Goal: Task Accomplishment & Management: Complete application form

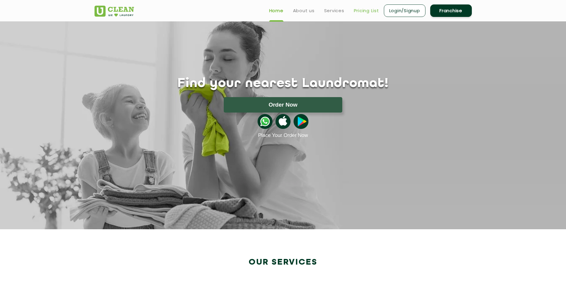
click at [363, 11] on link "Pricing List" at bounding box center [366, 10] width 25 height 7
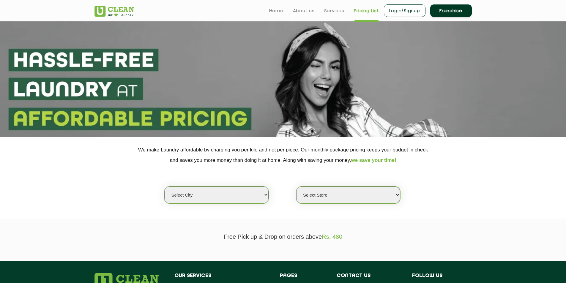
click at [253, 192] on select "Select city [GEOGRAPHIC_DATA] [GEOGRAPHIC_DATA] [GEOGRAPHIC_DATA] [GEOGRAPHIC_D…" at bounding box center [216, 195] width 104 height 17
select select "132"
click at [164, 187] on select "Select city [GEOGRAPHIC_DATA] [GEOGRAPHIC_DATA] [GEOGRAPHIC_DATA] [GEOGRAPHIC_D…" at bounding box center [216, 195] width 104 height 17
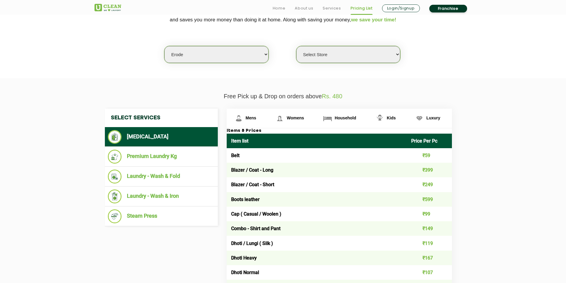
scroll to position [149, 0]
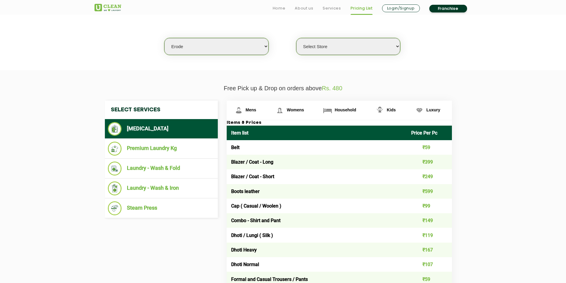
click at [399, 42] on select "Select Store UClean Erode" at bounding box center [348, 46] width 104 height 17
select select "372"
click at [296, 38] on select "Select Store UClean Erode" at bounding box center [348, 46] width 104 height 17
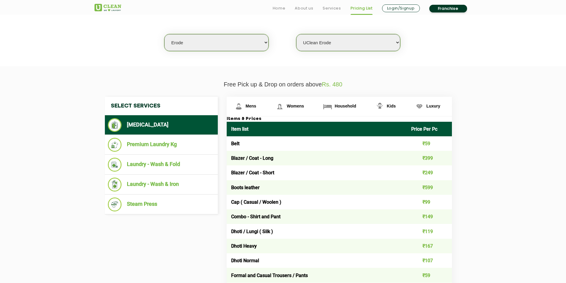
scroll to position [178, 0]
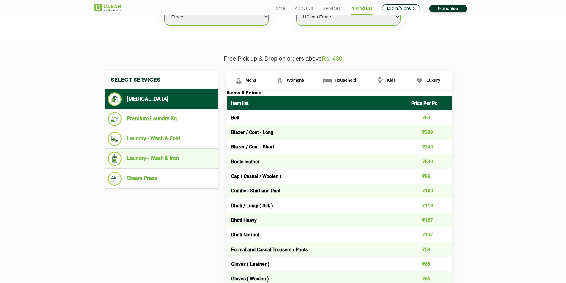
click at [144, 155] on li "Laundry - Wash & Iron" at bounding box center [161, 159] width 107 height 14
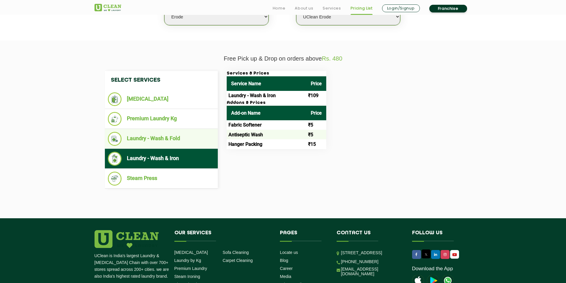
click at [165, 139] on li "Laundry - Wash & Fold" at bounding box center [161, 139] width 107 height 14
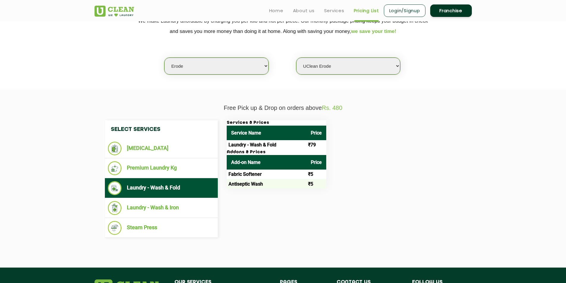
scroll to position [89, 0]
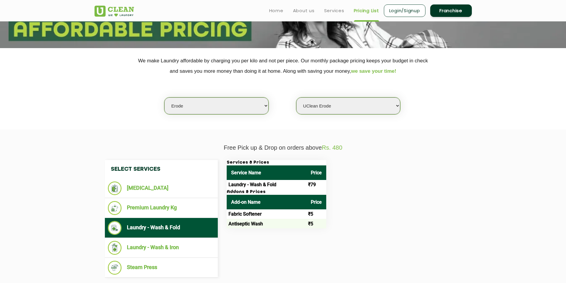
click at [260, 104] on select "Select city [GEOGRAPHIC_DATA] [GEOGRAPHIC_DATA] [GEOGRAPHIC_DATA] [GEOGRAPHIC_D…" at bounding box center [216, 105] width 104 height 17
select select "133"
click at [164, 97] on select "Select city [GEOGRAPHIC_DATA] [GEOGRAPHIC_DATA] [GEOGRAPHIC_DATA] [GEOGRAPHIC_D…" at bounding box center [216, 105] width 104 height 17
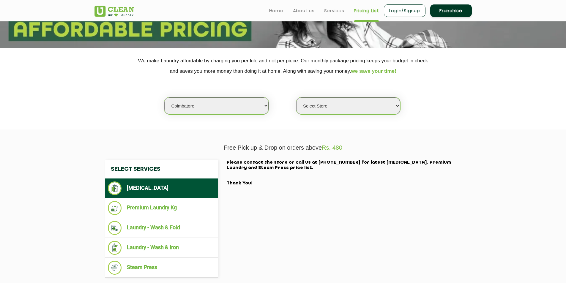
click at [394, 106] on select "Select Store [GEOGRAPHIC_DATA]" at bounding box center [348, 105] width 104 height 17
click at [296, 97] on select "Select Store [GEOGRAPHIC_DATA]" at bounding box center [348, 105] width 104 height 17
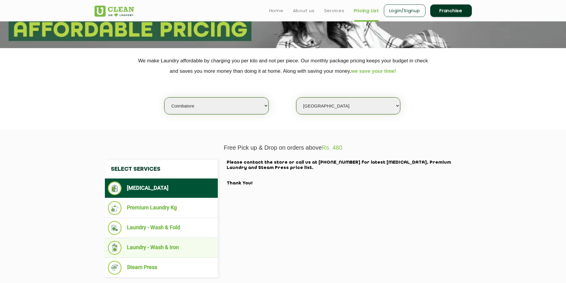
click at [164, 245] on li "Laundry - Wash & Iron" at bounding box center [161, 248] width 107 height 14
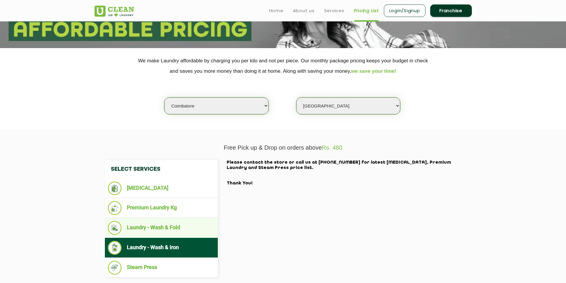
click at [165, 234] on li "Laundry - Wash & Fold" at bounding box center [161, 228] width 107 height 14
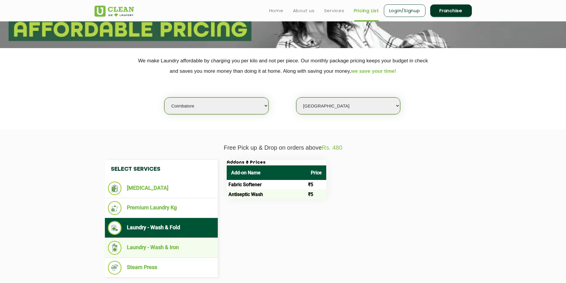
click at [159, 251] on li "Laundry - Wash & Iron" at bounding box center [161, 248] width 107 height 14
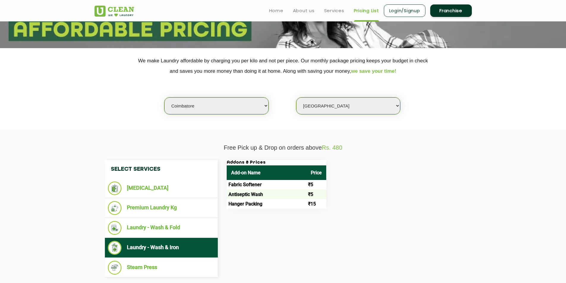
click at [397, 105] on select "Select Store [GEOGRAPHIC_DATA]" at bounding box center [348, 105] width 104 height 17
select select "572"
click at [296, 97] on select "Select Store [GEOGRAPHIC_DATA]" at bounding box center [348, 105] width 104 height 17
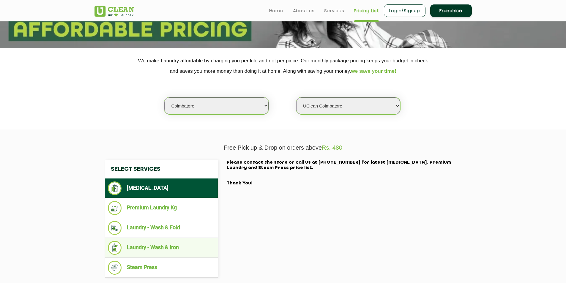
click at [165, 247] on li "Laundry - Wash & Iron" at bounding box center [161, 248] width 107 height 14
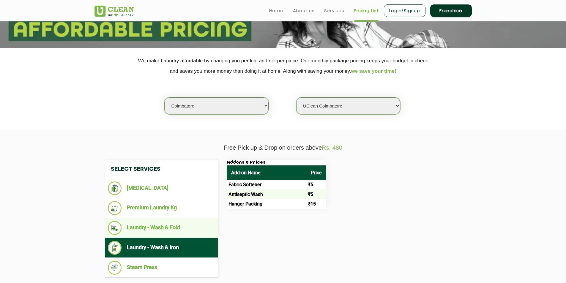
click at [172, 226] on li "Laundry - Wash & Fold" at bounding box center [161, 228] width 107 height 14
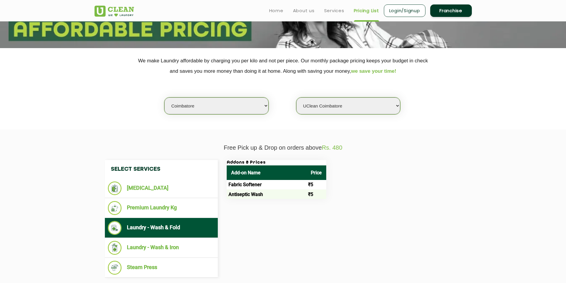
click at [468, 13] on link "Franchise" at bounding box center [451, 10] width 42 height 12
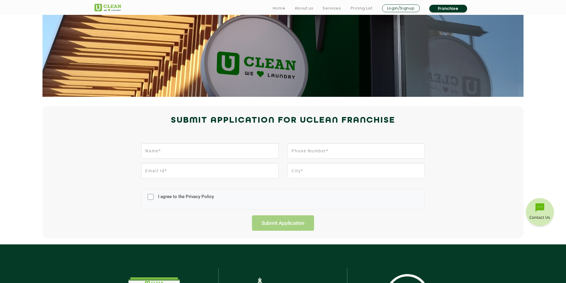
scroll to position [59, 0]
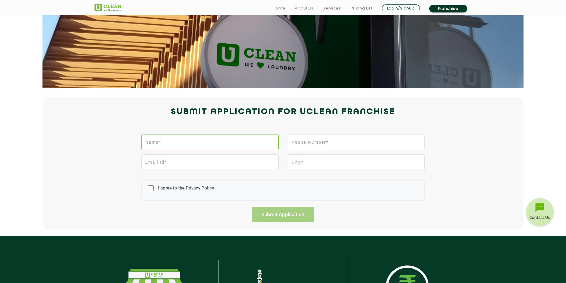
click at [224, 141] on input "text" at bounding box center [209, 142] width 137 height 15
type input "[PERSON_NAME]"
click at [361, 149] on input "tel" at bounding box center [356, 142] width 137 height 15
type input "7695985200"
click at [229, 163] on input "email" at bounding box center [209, 162] width 137 height 15
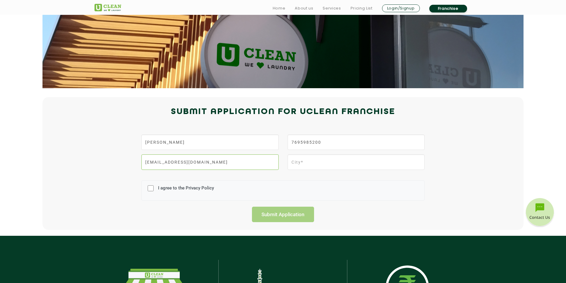
type input "[EMAIL_ADDRESS][DOMAIN_NAME]"
click at [352, 166] on input "text" at bounding box center [356, 162] width 137 height 15
type input "Trichy"
click at [149, 187] on input "I agree to the Privacy Policy" at bounding box center [151, 188] width 6 height 15
checkbox input "true"
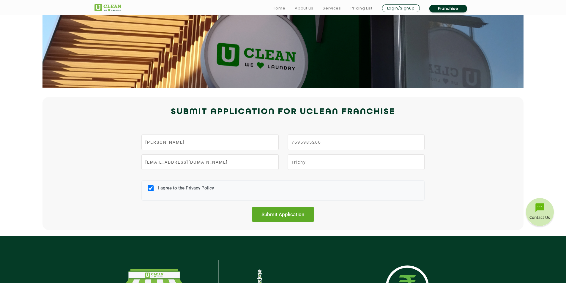
click at [301, 217] on input "Submit Application" at bounding box center [283, 214] width 62 height 15
